Goal: Browse casually: Explore the website without a specific task or goal

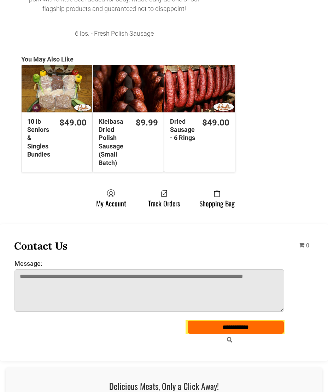
scroll to position [364, 0]
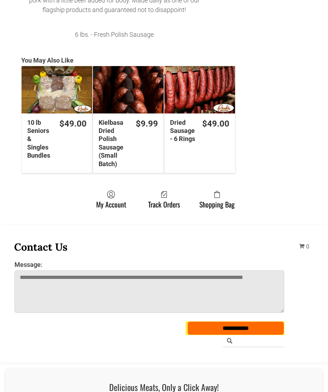
click at [62, 105] on div "10 lb Seniors & Singles Bundles" at bounding box center [57, 89] width 71 height 47
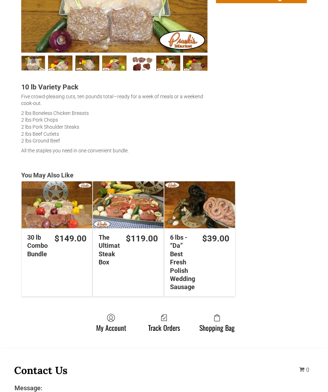
scroll to position [223, 0]
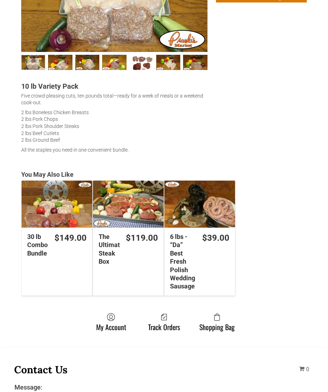
click at [129, 221] on div "The Ultimate Steak Box" at bounding box center [128, 204] width 71 height 47
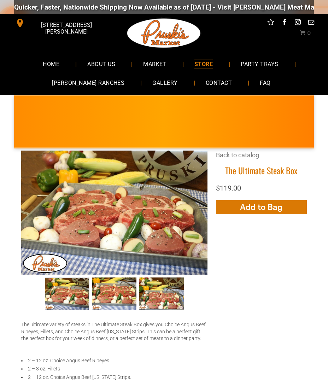
click at [159, 65] on span "MARKET" at bounding box center [154, 64] width 23 height 10
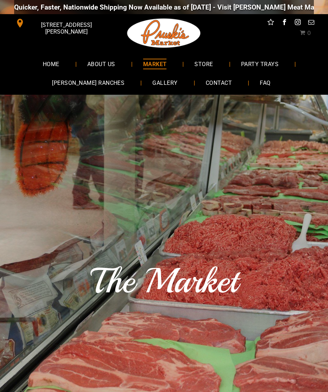
click at [206, 65] on span "STORE" at bounding box center [203, 64] width 18 height 10
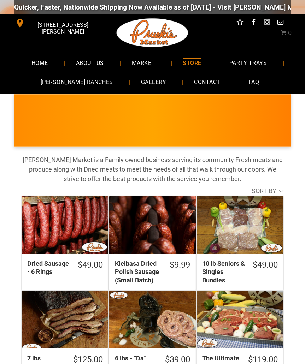
click at [255, 63] on span "PARTY TRAYS" at bounding box center [247, 63] width 37 height 10
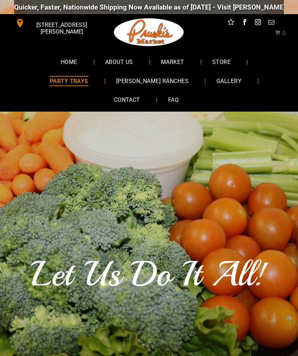
click at [130, 83] on span "[PERSON_NAME] RANCHES" at bounding box center [152, 81] width 72 height 10
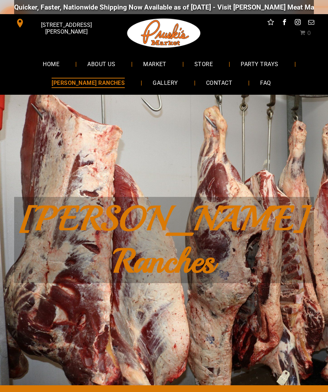
click at [153, 86] on span "GALLERY" at bounding box center [165, 83] width 25 height 10
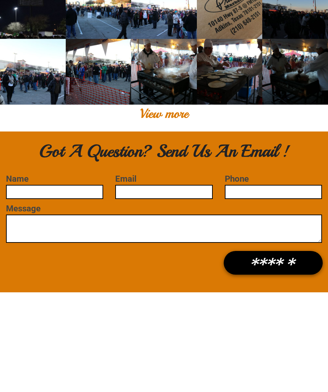
scroll to position [90, 0]
